Goal: Information Seeking & Learning: Learn about a topic

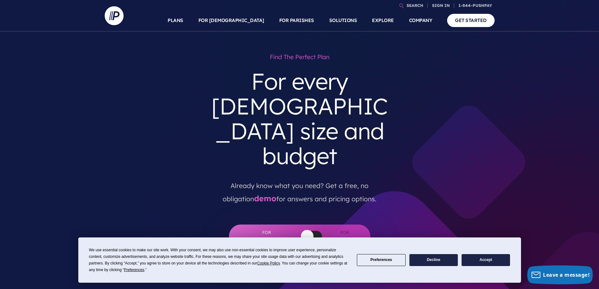
click at [495, 267] on div "We use essential cookies to make our site work. With your consent, we may also …" at bounding box center [299, 260] width 421 height 26
click at [492, 260] on button "Accept" at bounding box center [486, 260] width 48 height 12
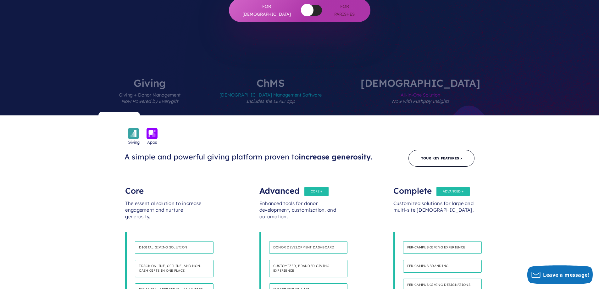
scroll to position [220, 0]
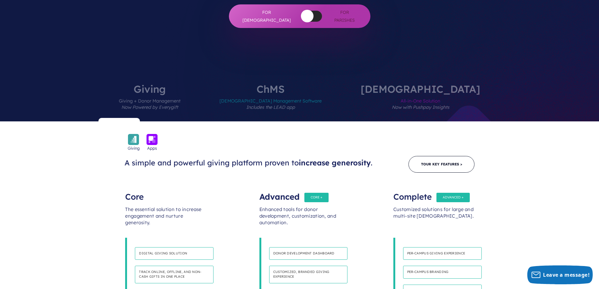
click at [299, 84] on label "[DEMOGRAPHIC_DATA] Management Software Includes the LEAD app" at bounding box center [271, 102] width 140 height 37
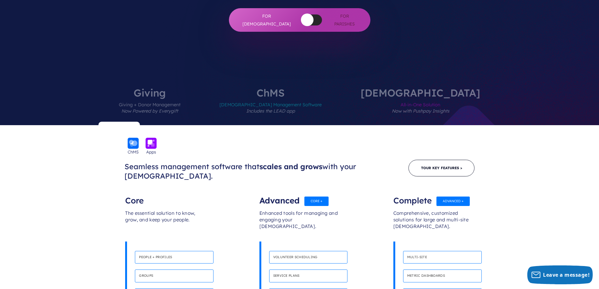
click at [421, 98] on span "All-in-One Solution Now with Pushpay Insights" at bounding box center [421, 111] width 120 height 27
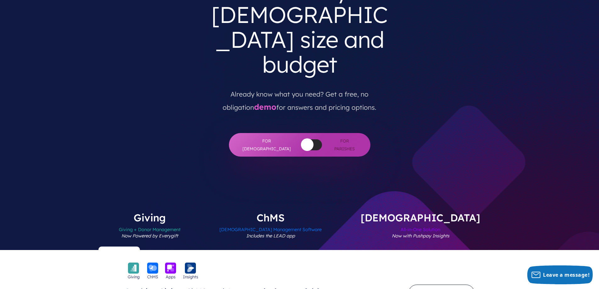
scroll to position [126, 0]
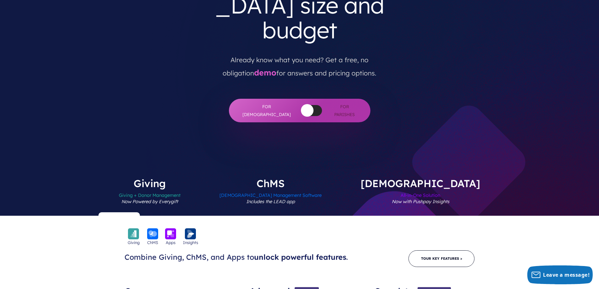
click at [178, 199] on em "Now Powered by Everygift" at bounding box center [149, 202] width 57 height 6
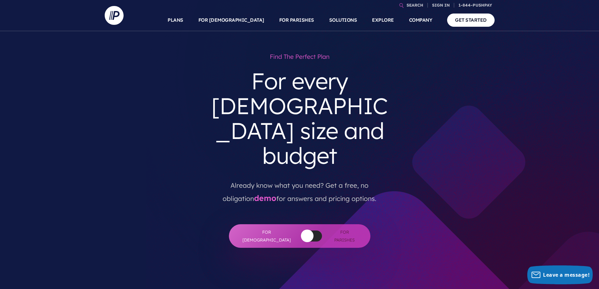
scroll to position [0, 0]
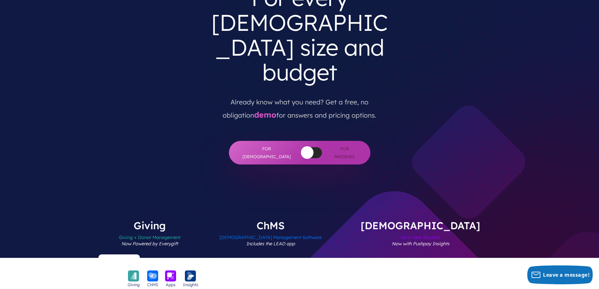
scroll to position [126, 0]
